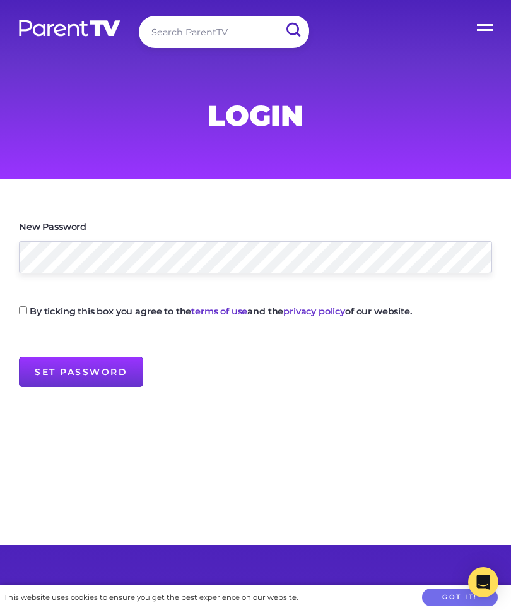
click at [21, 313] on input "By ticking this box you agree to the terms of use and the privacy policy of our…" at bounding box center [23, 310] width 8 height 8
checkbox input "true"
click at [109, 372] on input "Set Password" at bounding box center [81, 372] width 124 height 30
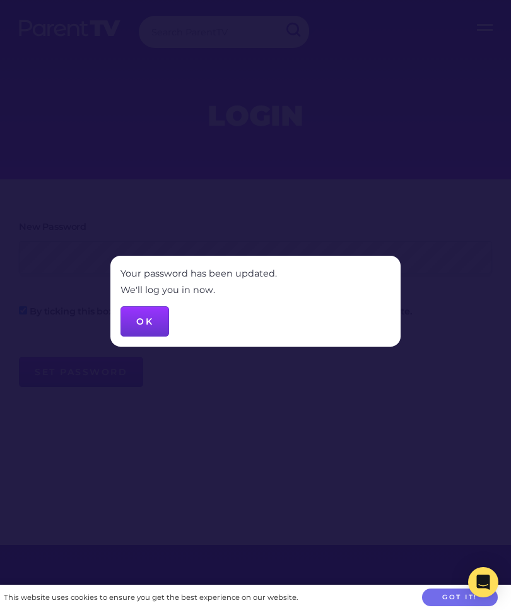
click at [163, 307] on button "OK" at bounding box center [145, 321] width 49 height 30
click at [146, 323] on button "OK" at bounding box center [145, 321] width 49 height 30
click at [149, 318] on button "OK" at bounding box center [145, 321] width 49 height 30
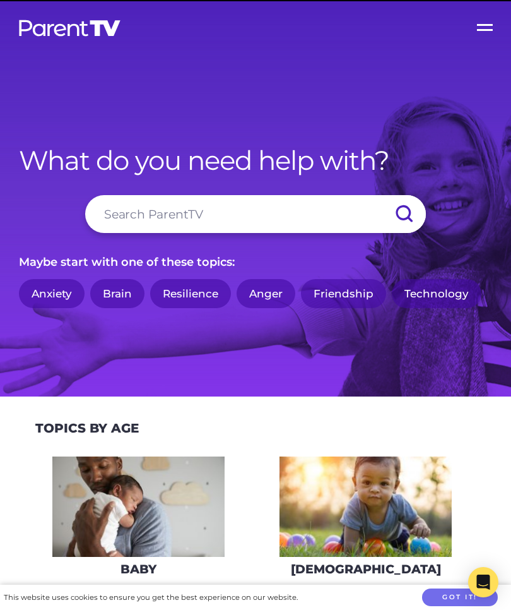
click at [486, 37] on label "Open Menu" at bounding box center [486, 25] width 51 height 51
click at [0, 0] on input "Open Menu" at bounding box center [0, 0] width 0 height 0
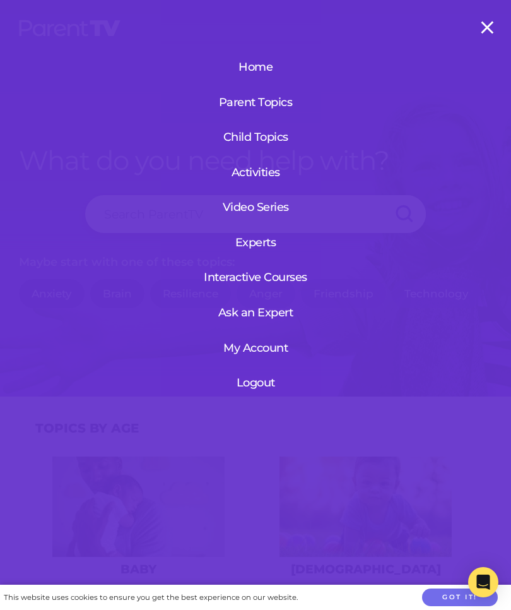
click at [277, 354] on link "My Account" at bounding box center [255, 347] width 77 height 33
